Goal: Information Seeking & Learning: Learn about a topic

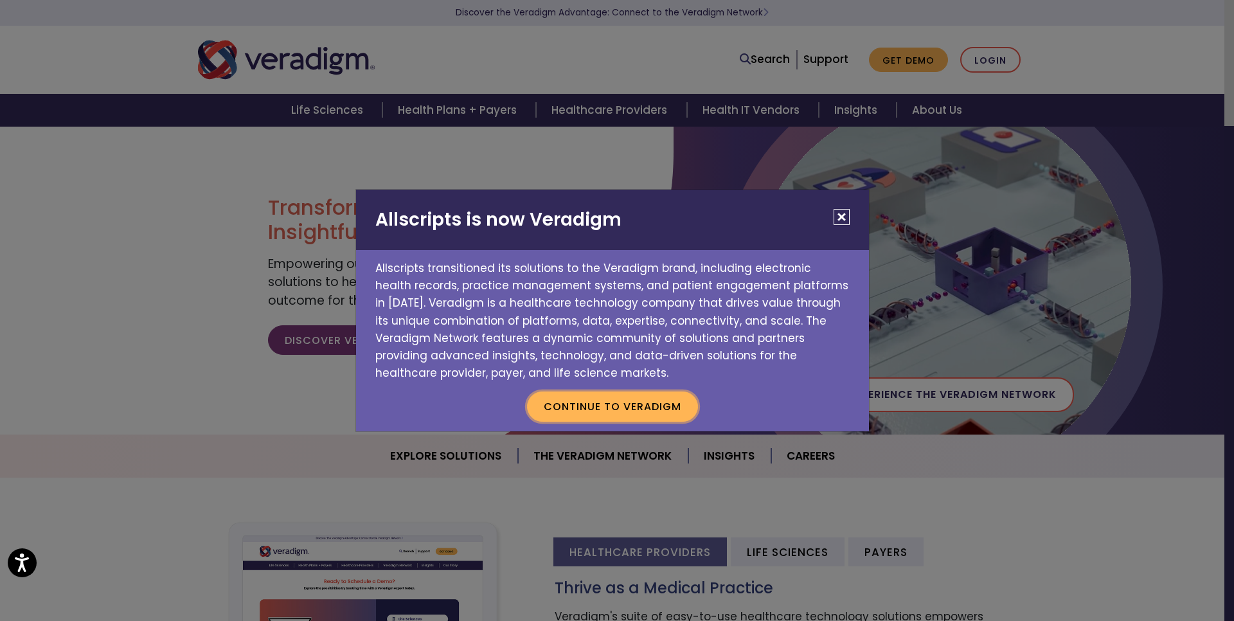
click at [667, 402] on button "Continue to Veradigm" at bounding box center [612, 406] width 171 height 30
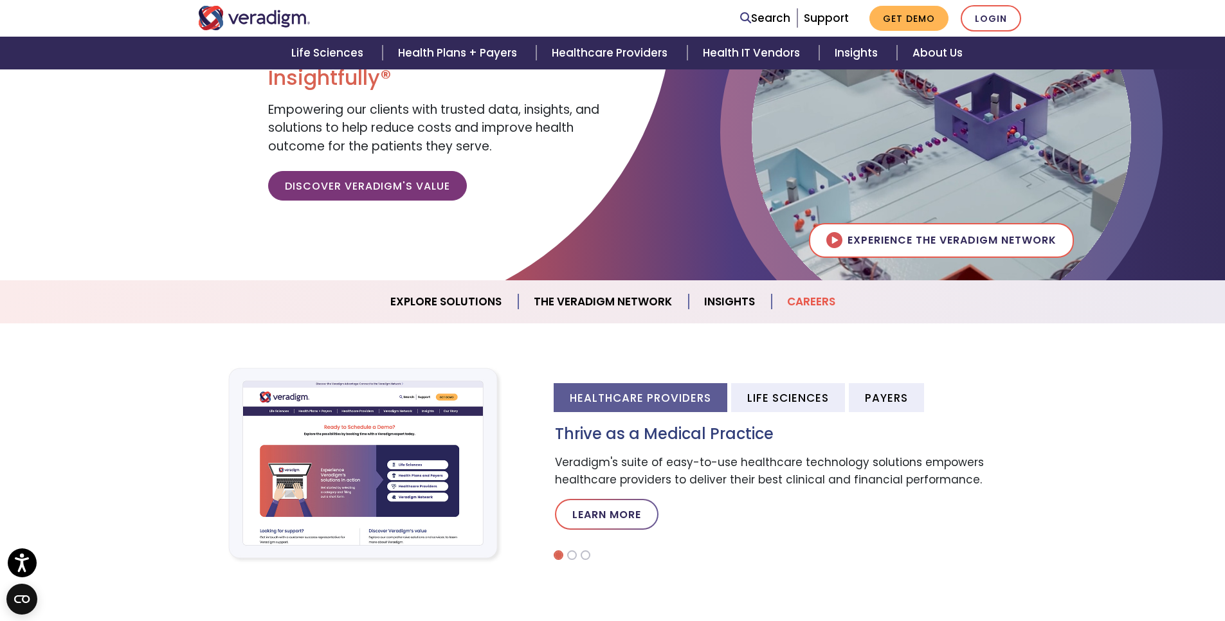
click at [806, 301] on link "Careers" at bounding box center [810, 301] width 79 height 33
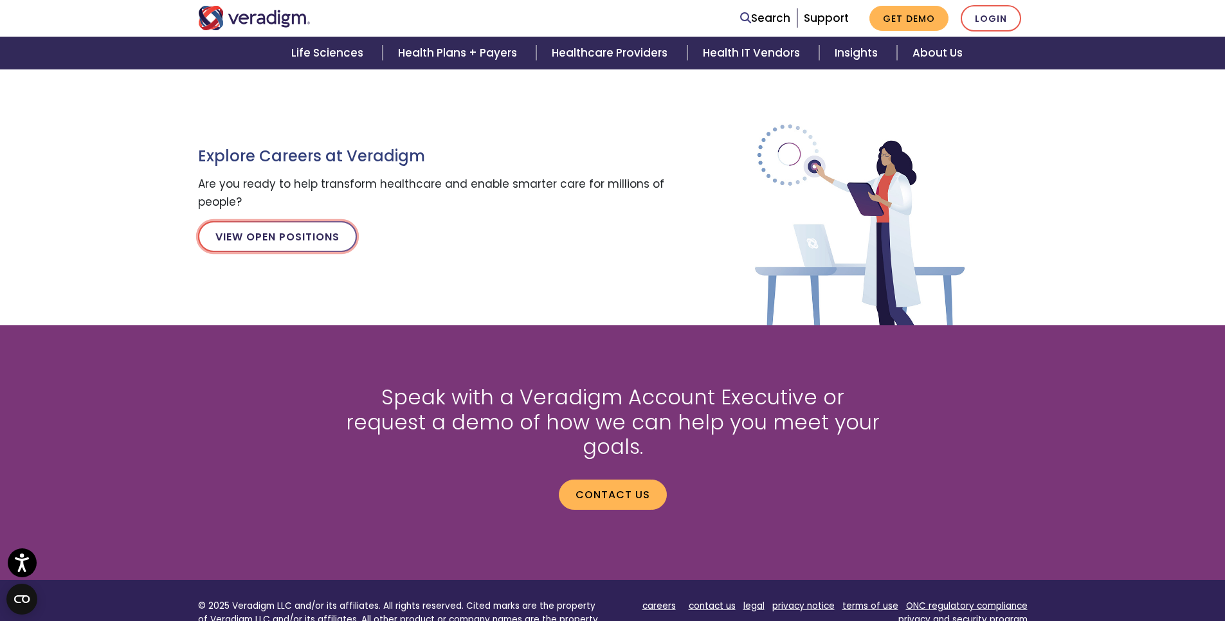
click at [303, 238] on link "View Open Positions" at bounding box center [277, 236] width 159 height 31
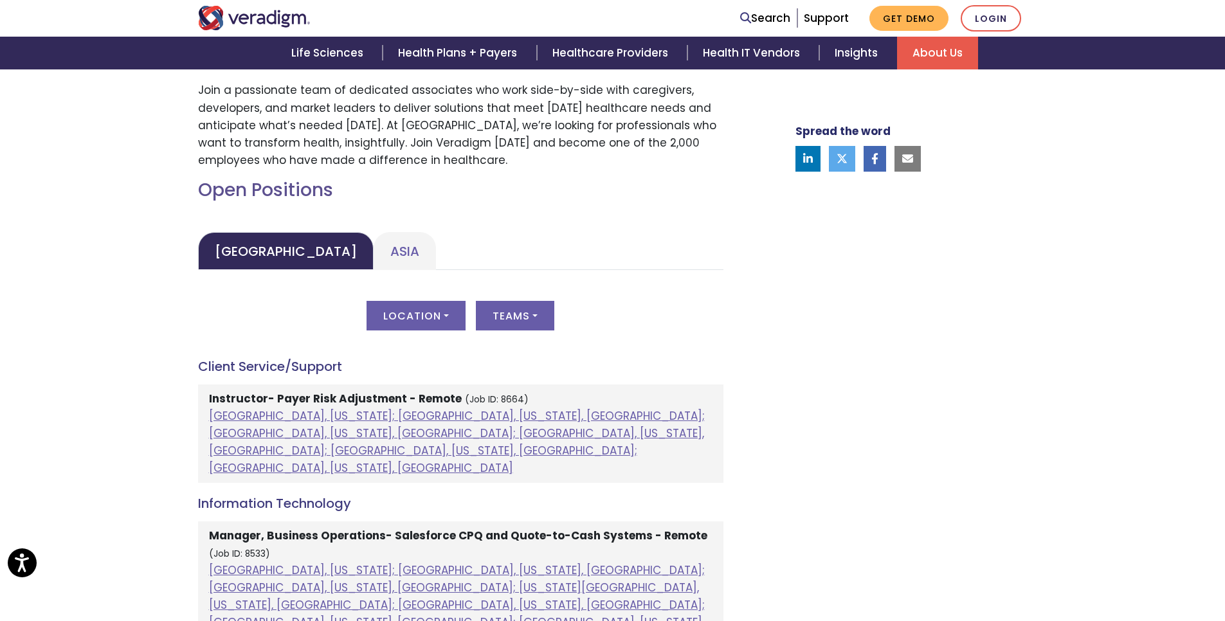
scroll to position [540, 0]
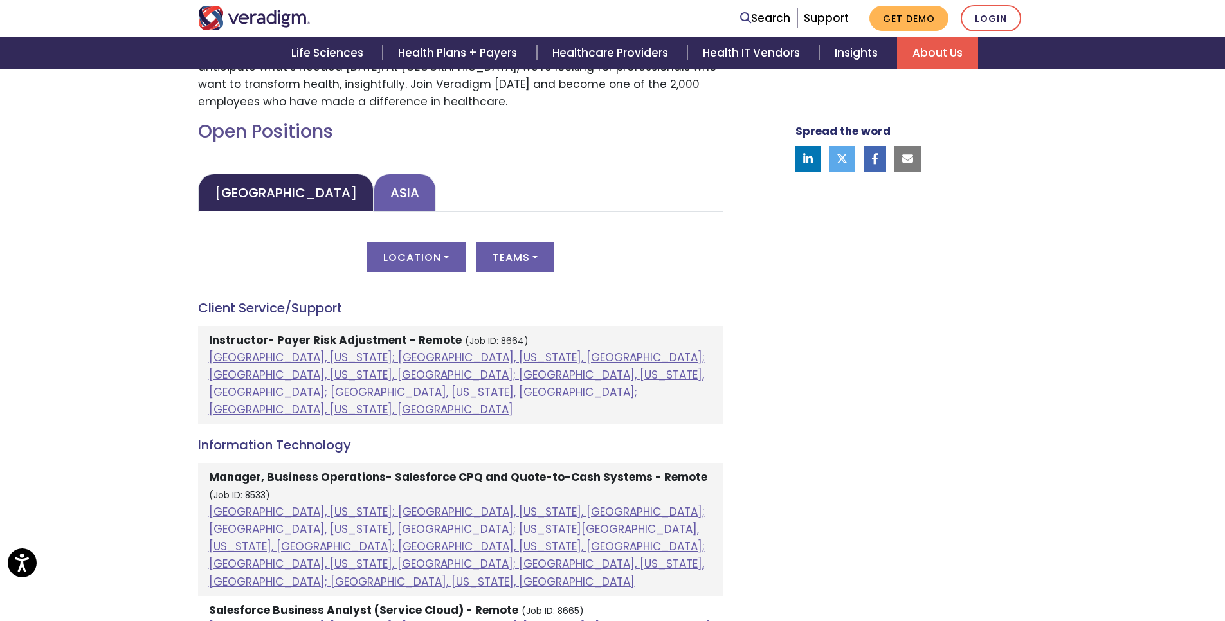
click at [373, 193] on link "Asia" at bounding box center [404, 193] width 62 height 38
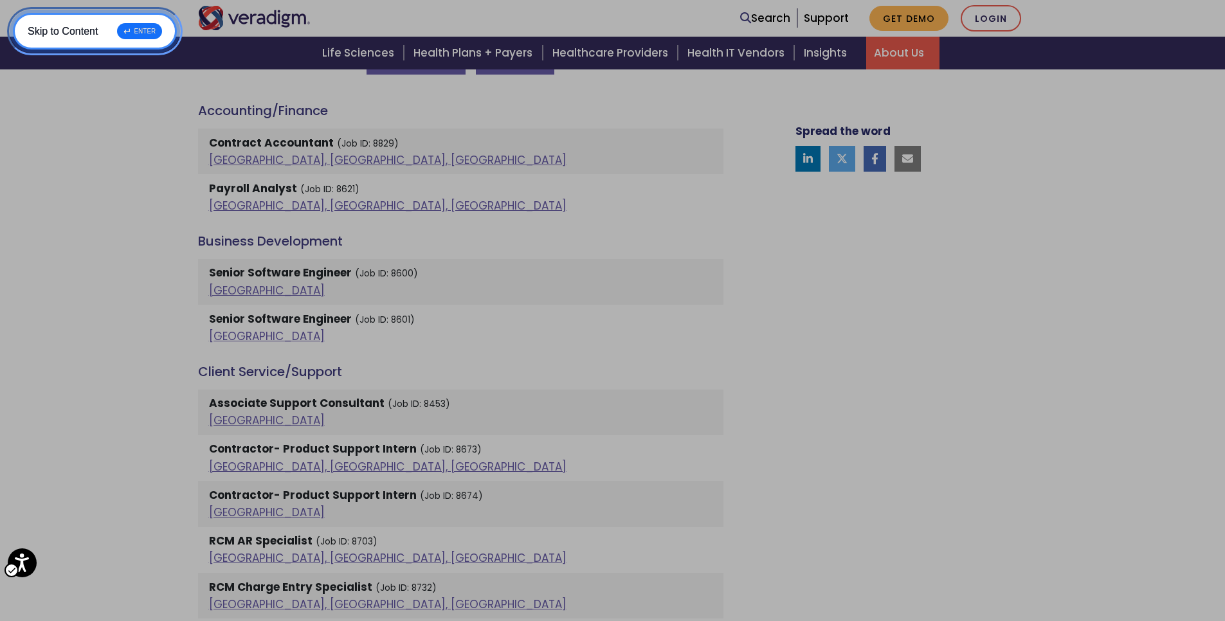
scroll to position [771, 0]
